Goal: Information Seeking & Learning: Understand process/instructions

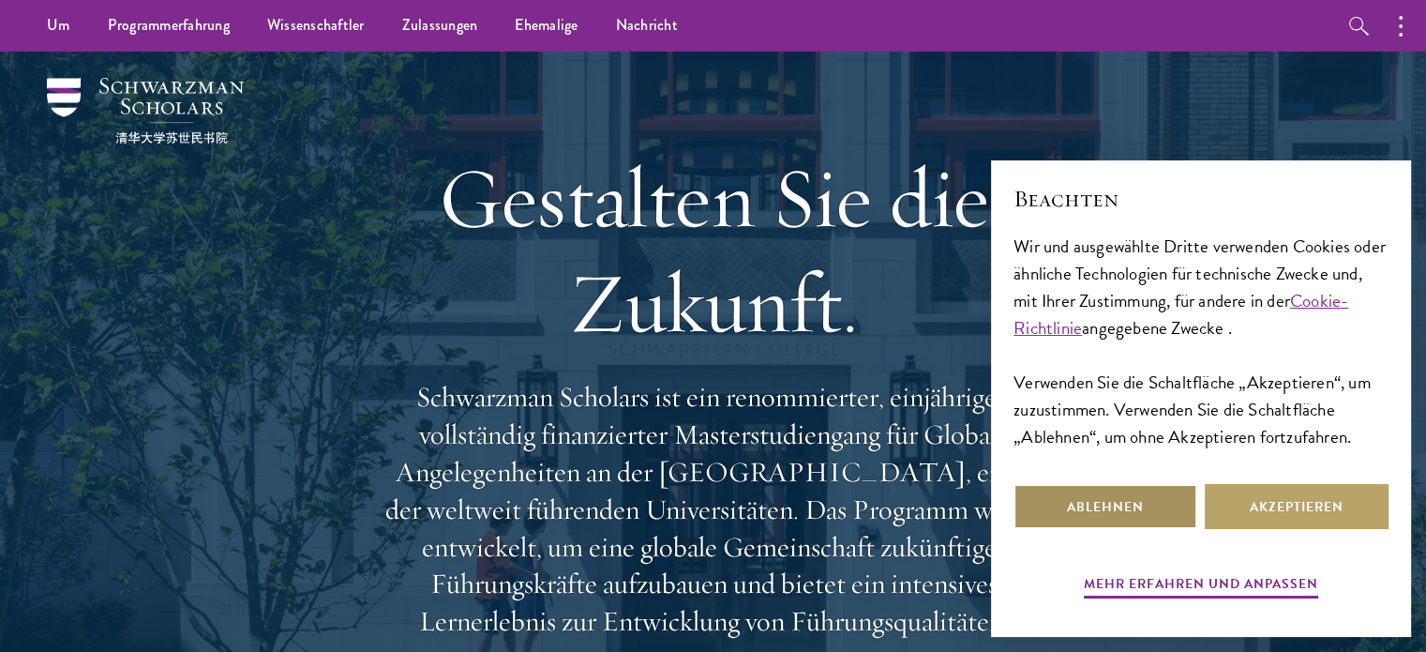
click at [1131, 509] on font "Ablehnen" at bounding box center [1105, 507] width 77 height 20
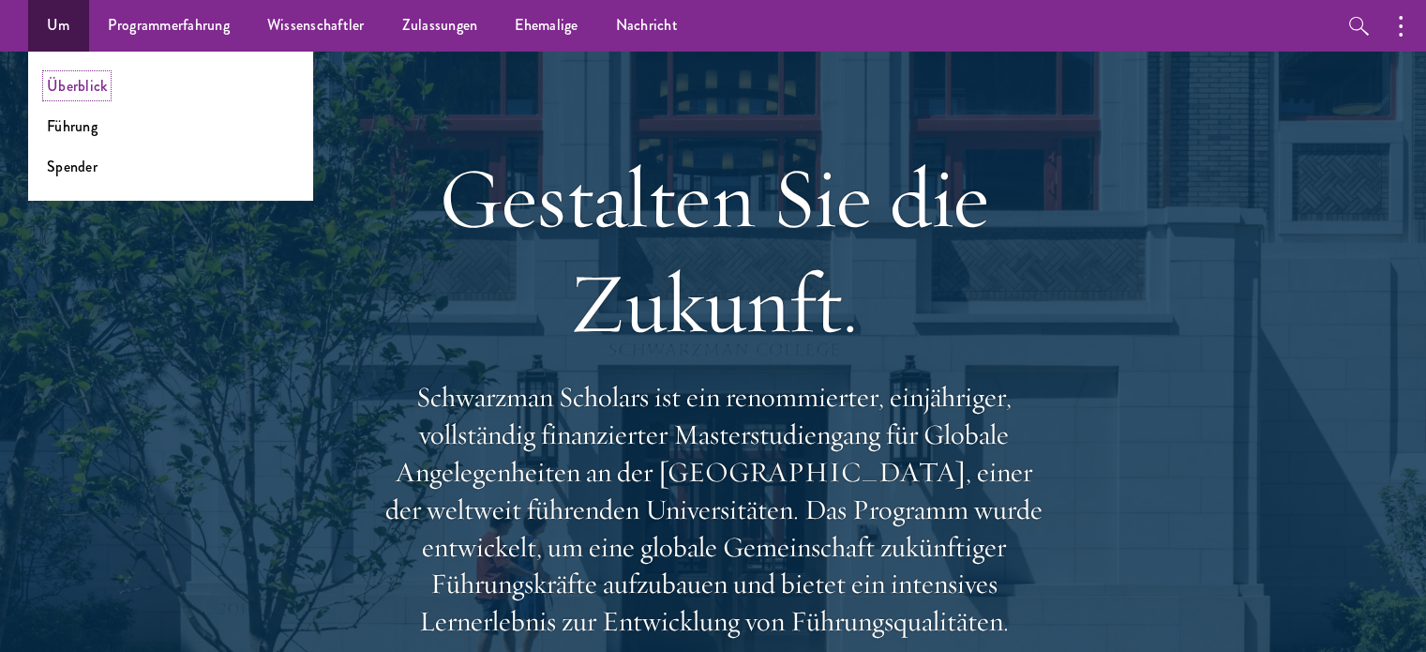
click at [68, 82] on font "Überblick" at bounding box center [77, 86] width 60 height 22
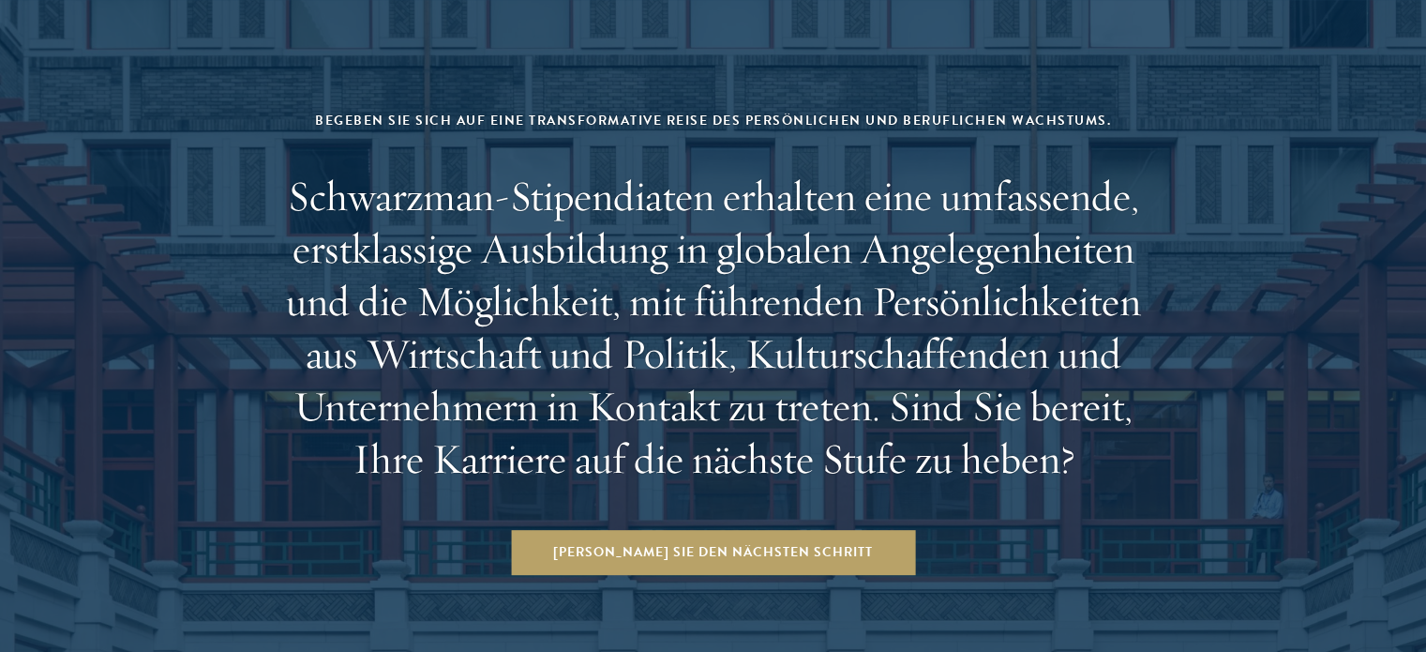
scroll to position [8201, 0]
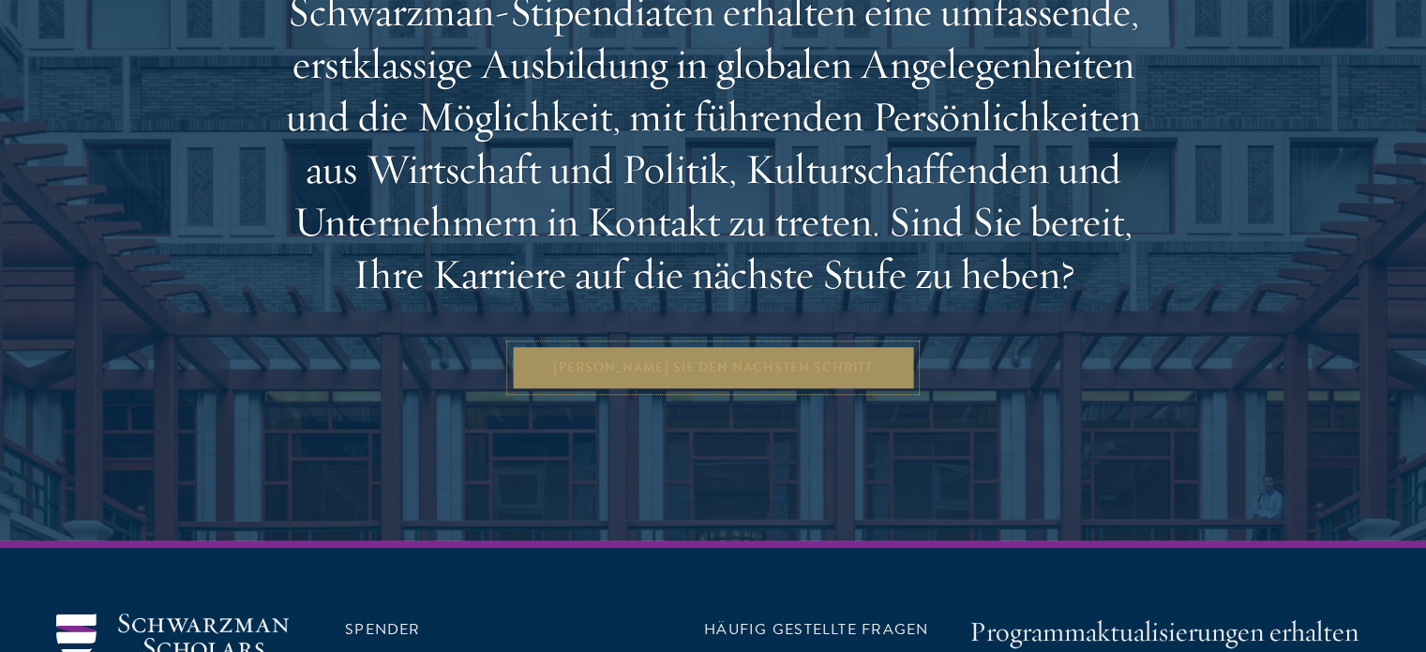
click at [611, 345] on link "[PERSON_NAME] Sie den nächsten Schritt" at bounding box center [713, 367] width 404 height 45
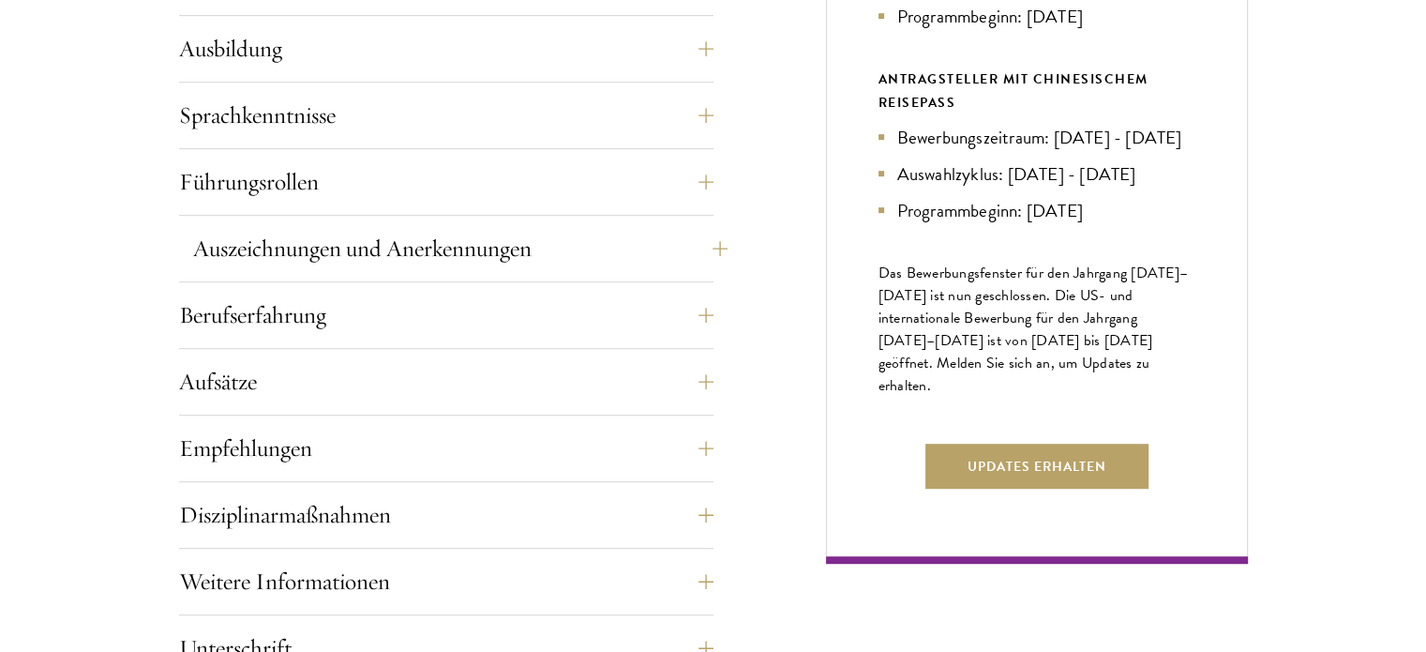
scroll to position [1032, 0]
